Goal: Task Accomplishment & Management: Complete application form

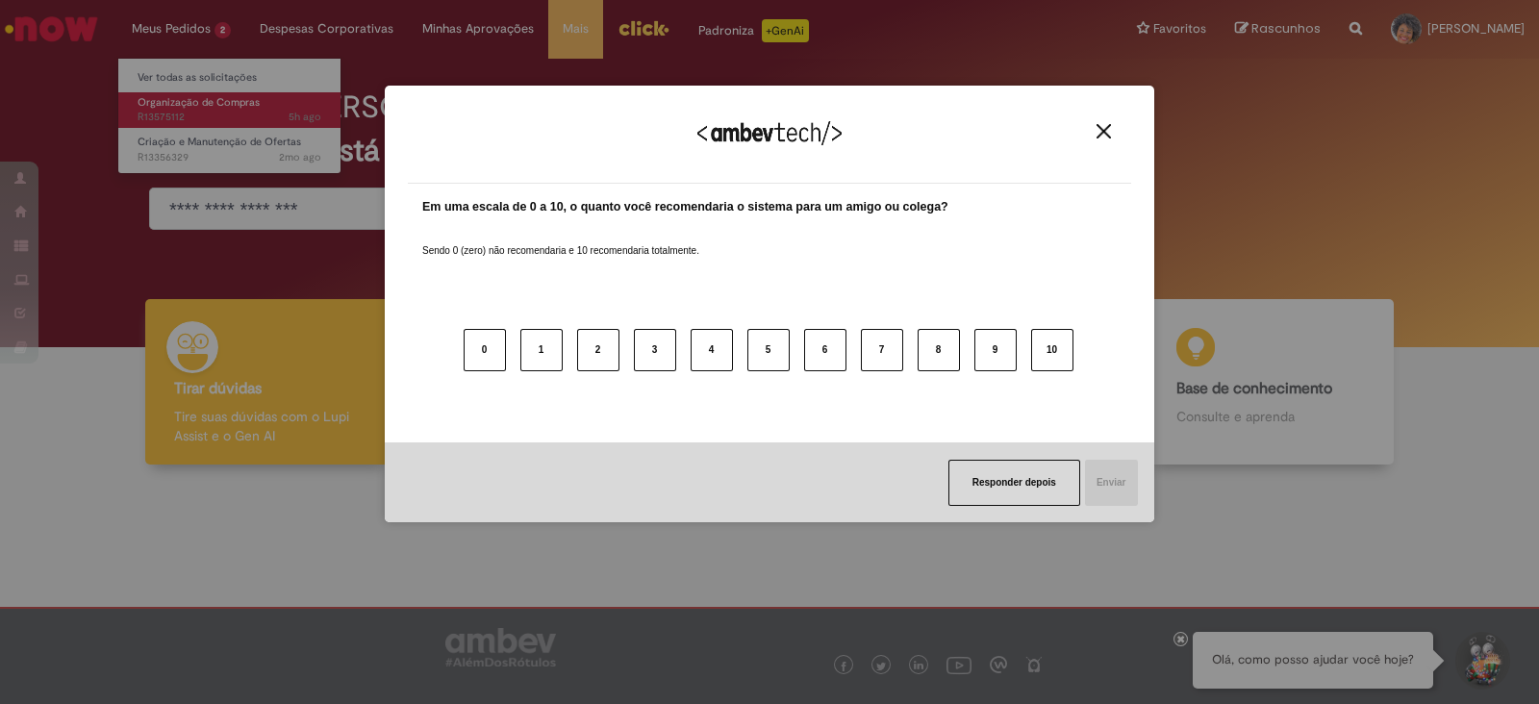
click at [215, 102] on body "Pular para o conteúdo da página Meus Pedidos 2 Ver todas as solicitações Organi…" at bounding box center [769, 352] width 1539 height 704
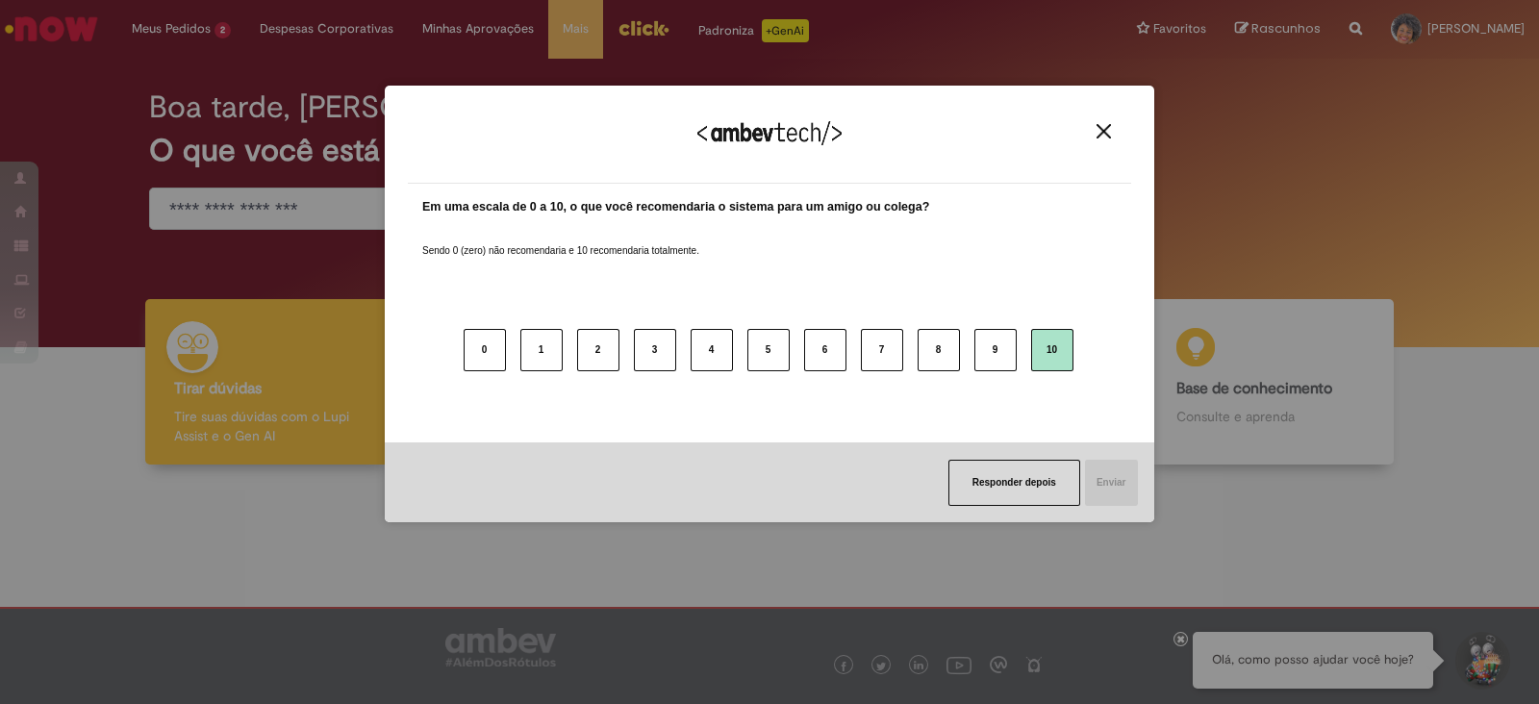
click at [1058, 346] on button "10" at bounding box center [1052, 350] width 42 height 42
click at [1104, 479] on font "Enviar" at bounding box center [1111, 482] width 30 height 11
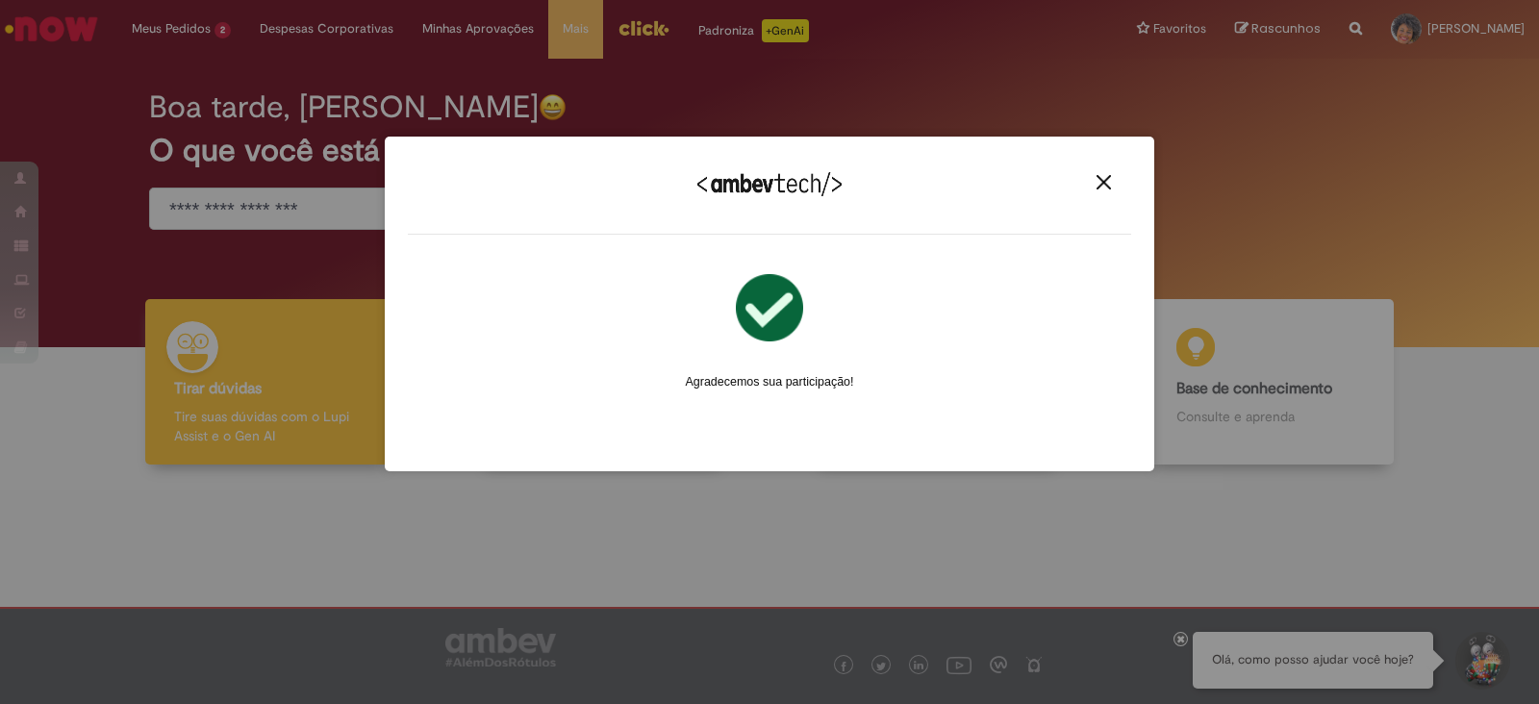
click at [1101, 182] on img "Fechar" at bounding box center [1104, 182] width 14 height 14
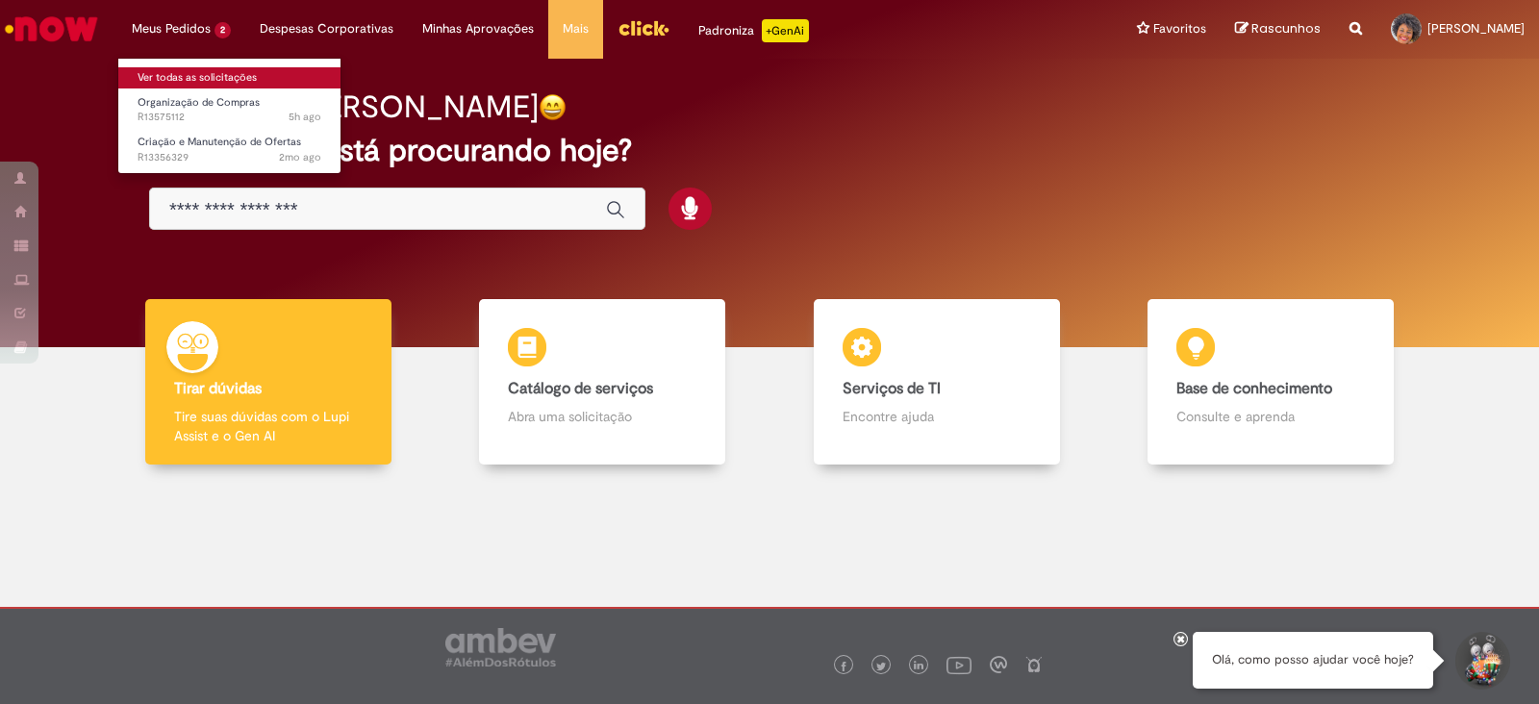
click at [211, 73] on font "Ver todas as solicitações" at bounding box center [197, 77] width 119 height 14
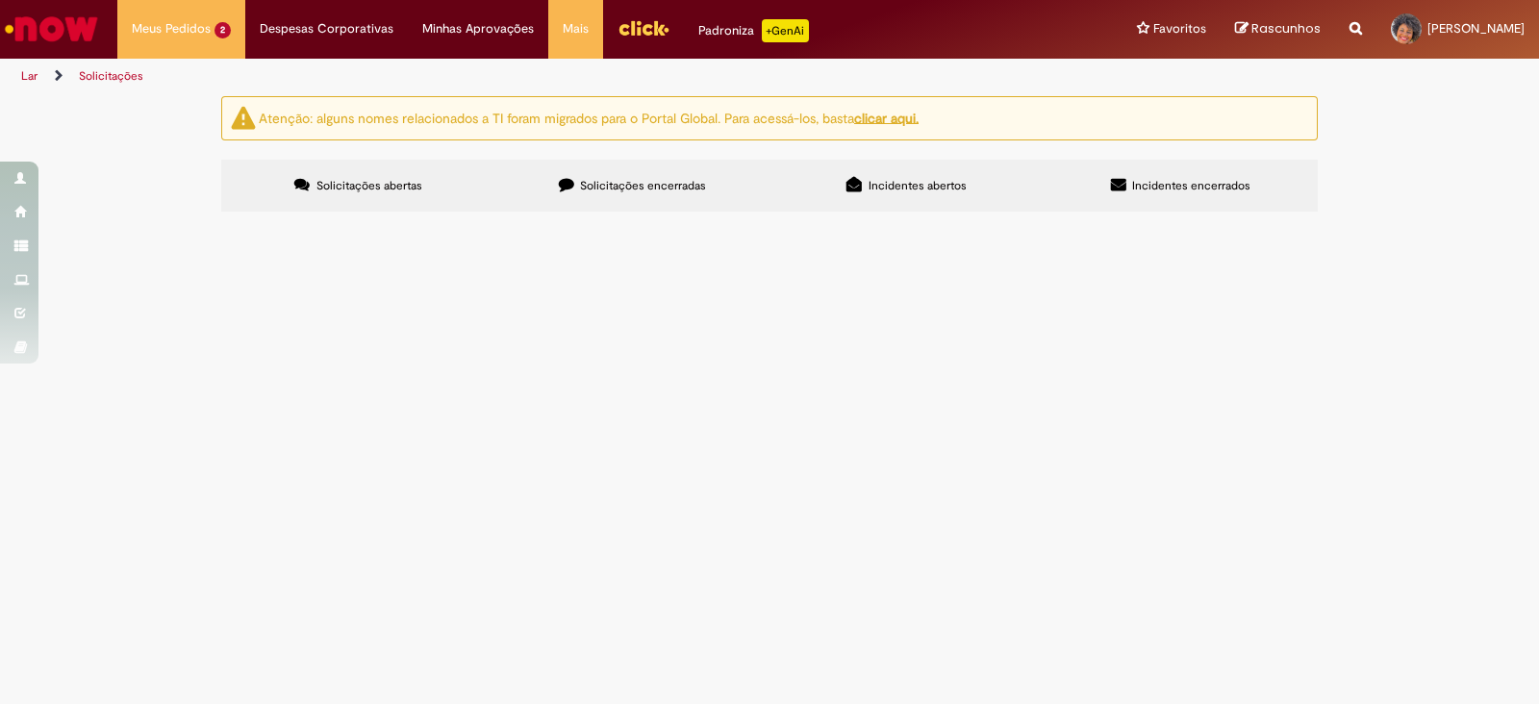
click at [0, 0] on font "Solução Proposta" at bounding box center [0, 0] width 0 height 0
click at [0, 0] on font "Organização de Compras" at bounding box center [0, 0] width 0 height 0
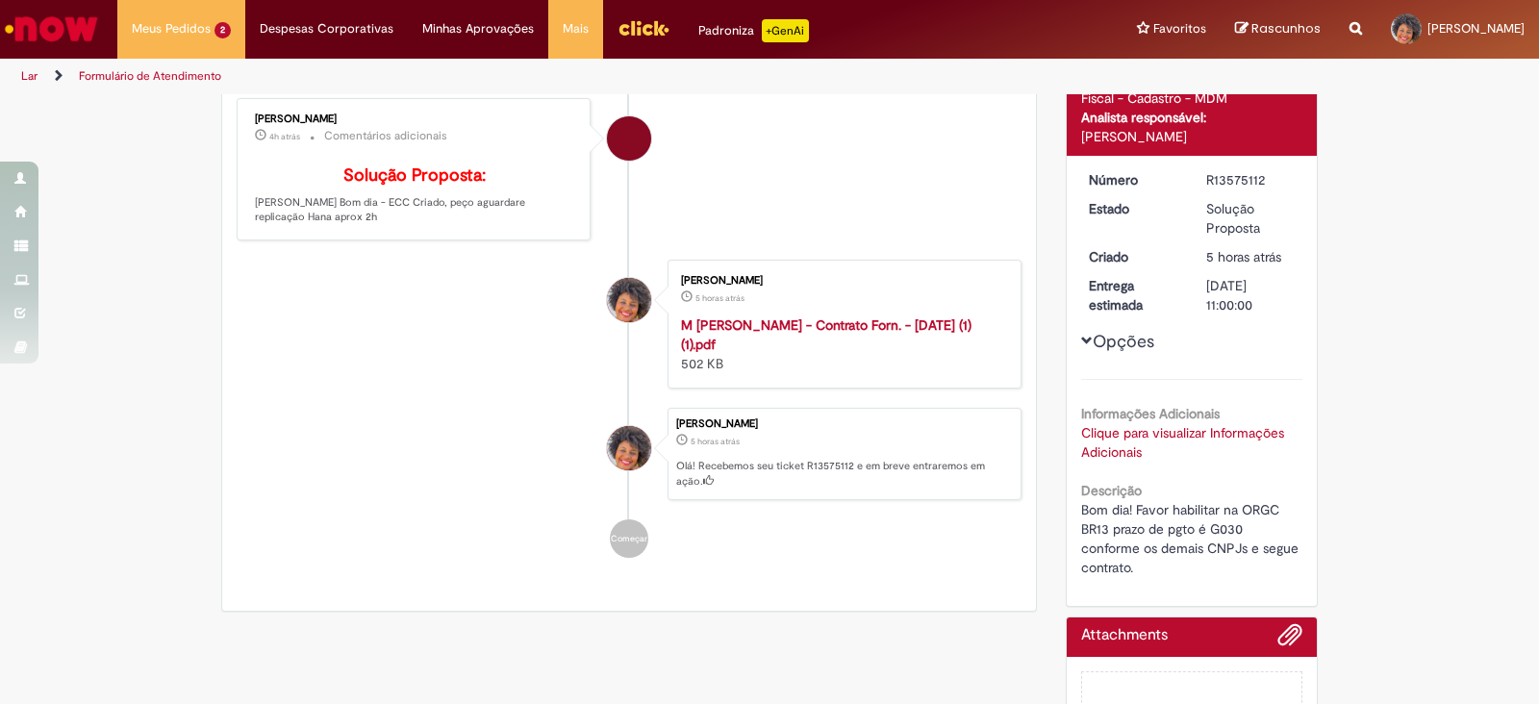
scroll to position [217, 0]
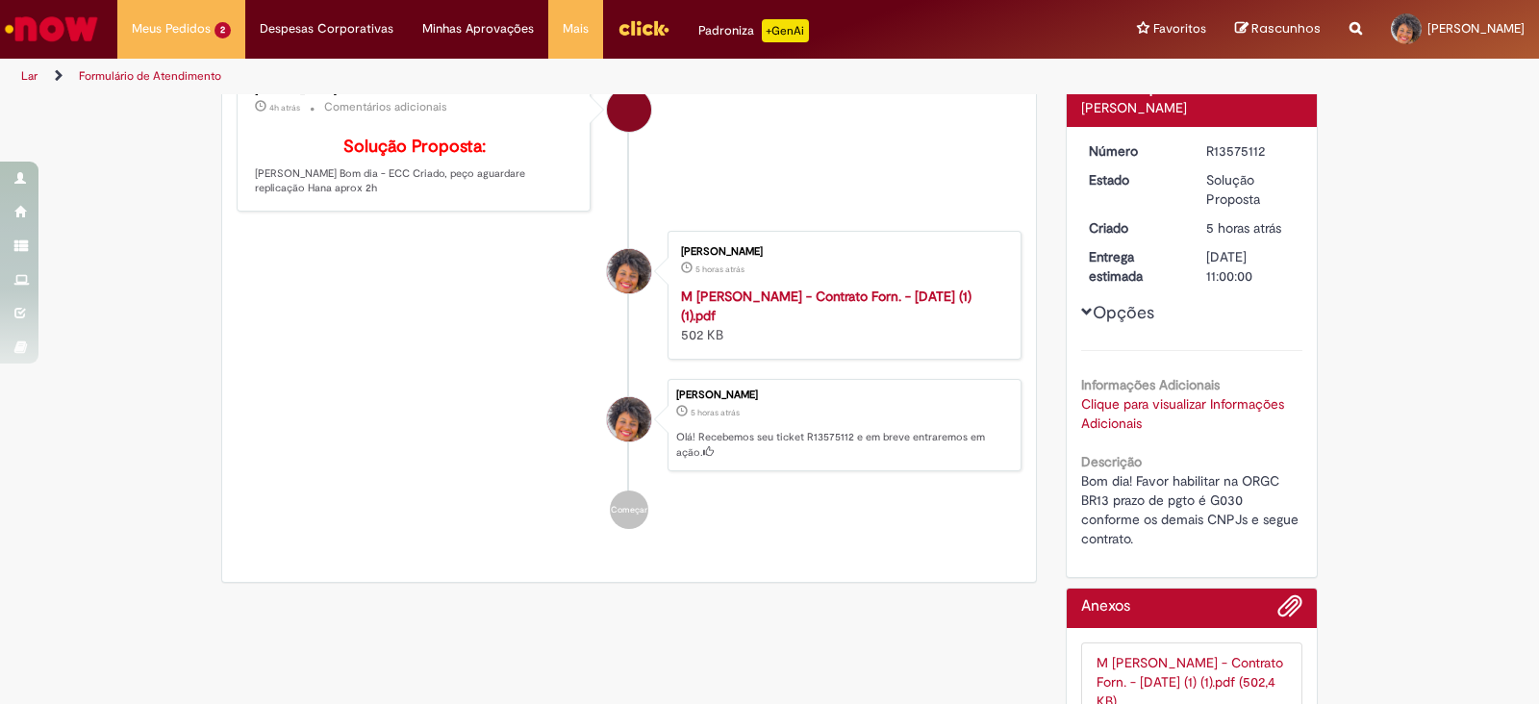
click at [1130, 404] on font "Clique para visualizar Informações Adicionais" at bounding box center [1182, 413] width 203 height 37
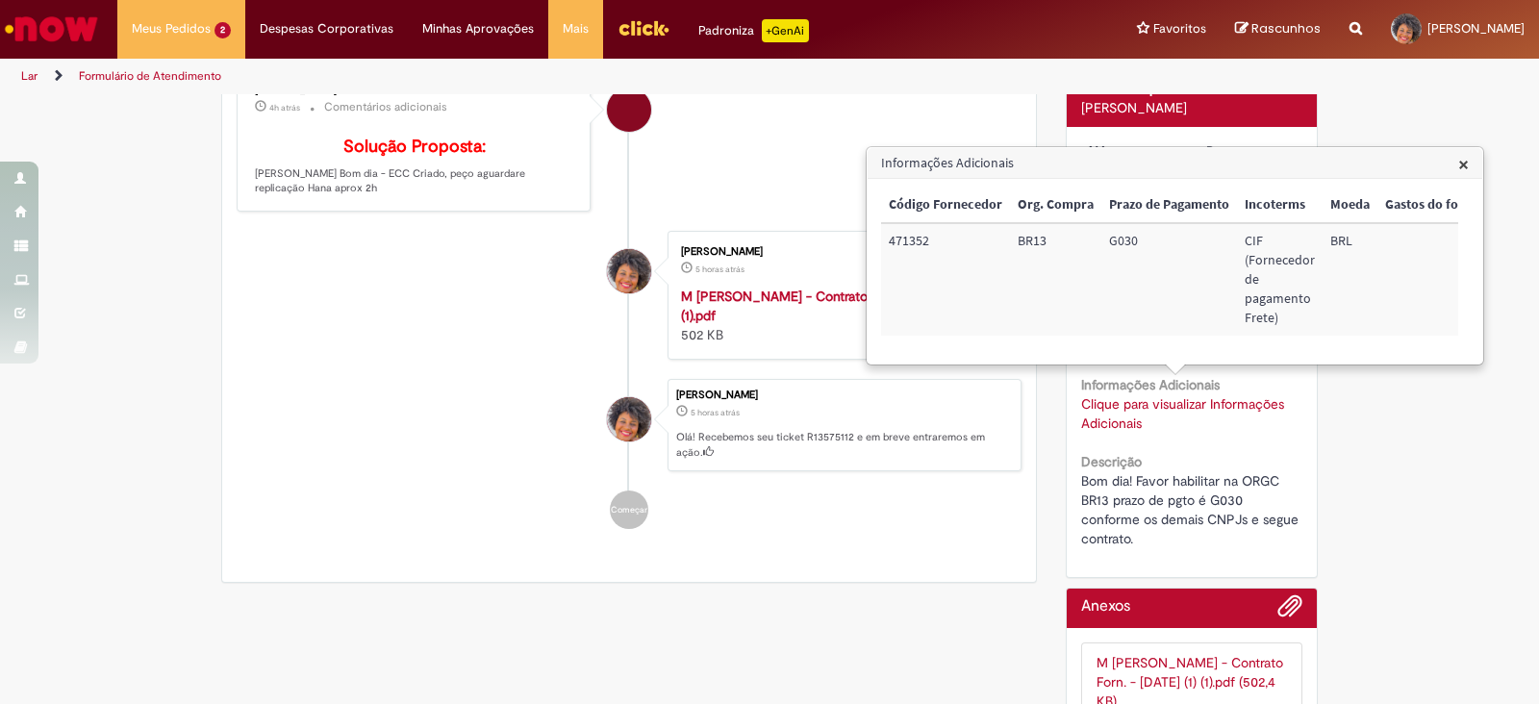
click at [909, 241] on font "471352" at bounding box center [909, 240] width 40 height 17
copy font "471352"
click at [1513, 493] on div "Ler código de barras Aguardando aprovação Aguardando atendimento Em andamento V…" at bounding box center [769, 338] width 1539 height 918
click at [1462, 164] on font "×" at bounding box center [1463, 164] width 11 height 26
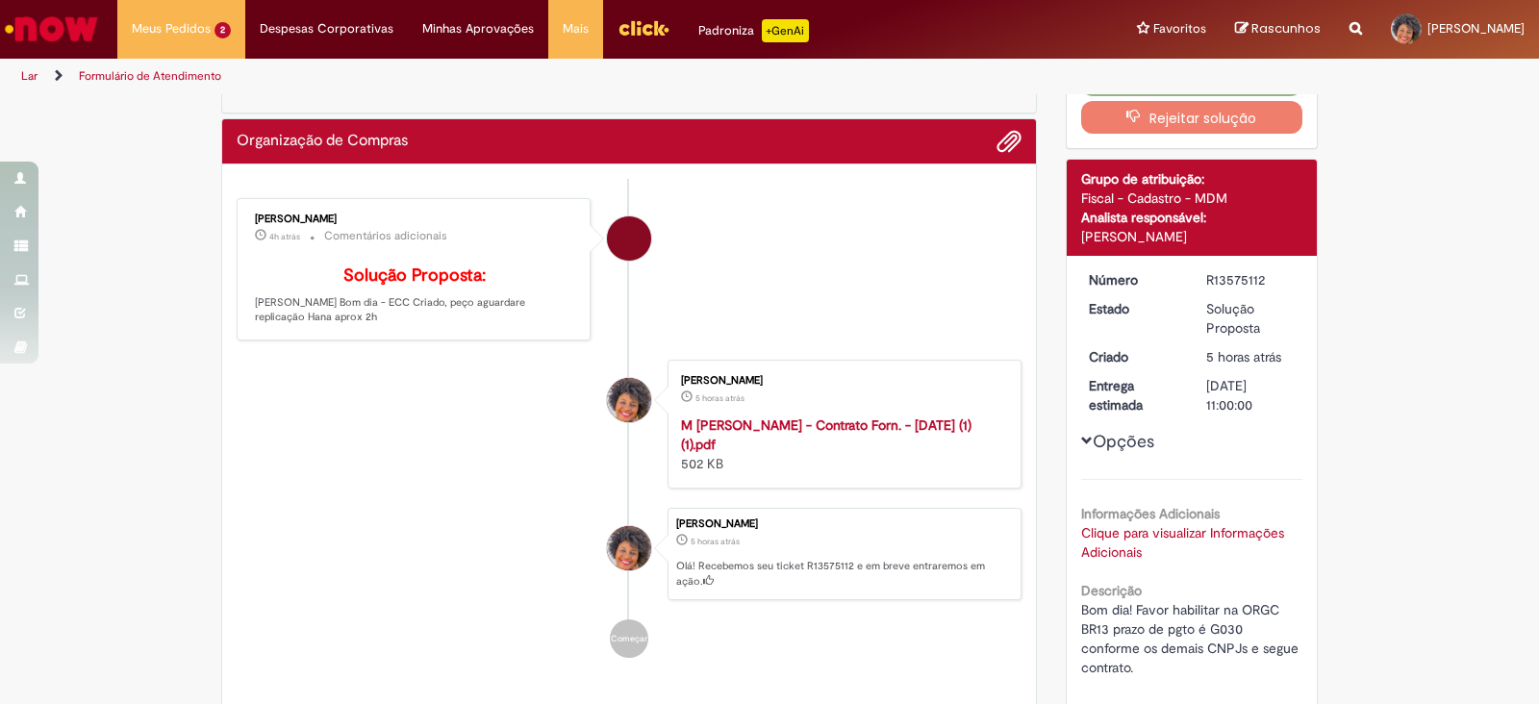
scroll to position [0, 0]
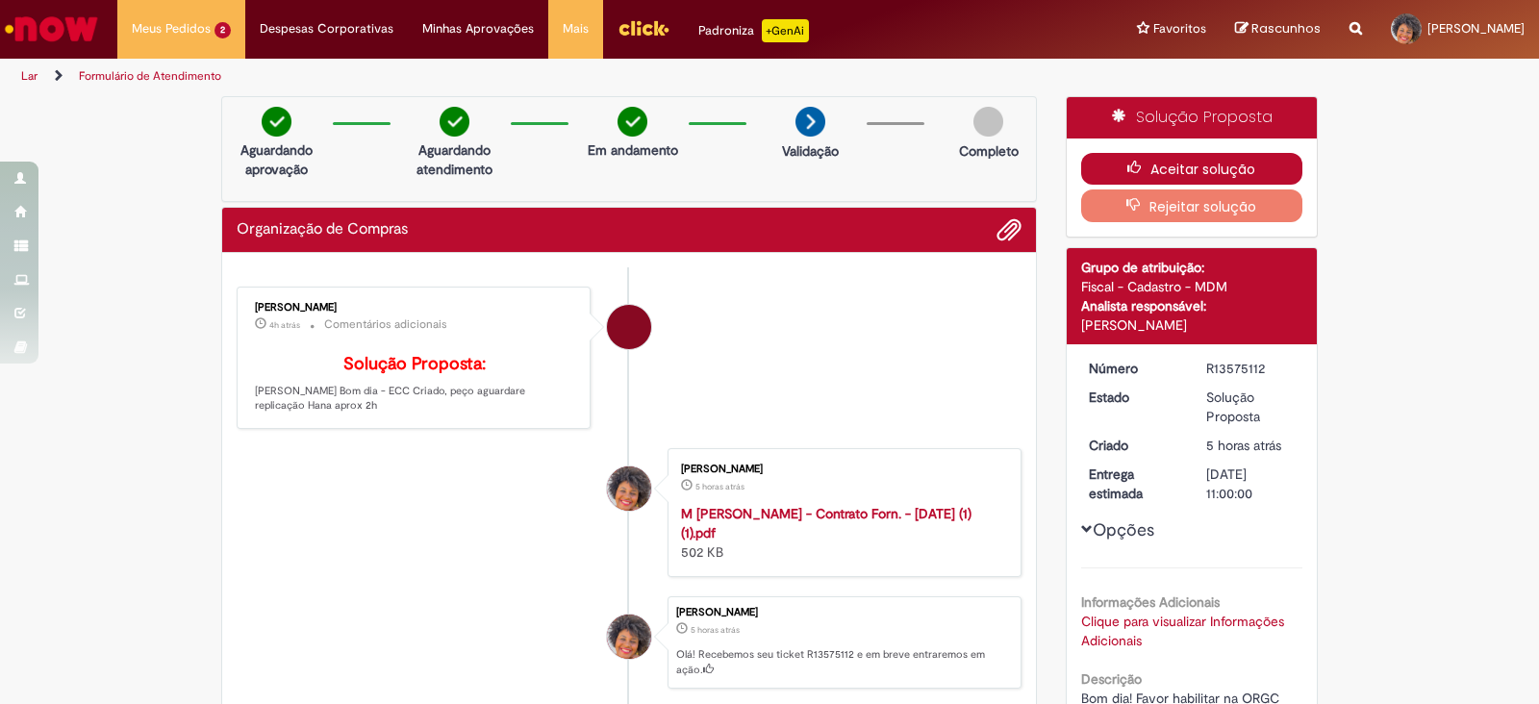
click at [1229, 156] on button "Aceitar solução" at bounding box center [1192, 169] width 222 height 33
